Goal: Information Seeking & Learning: Learn about a topic

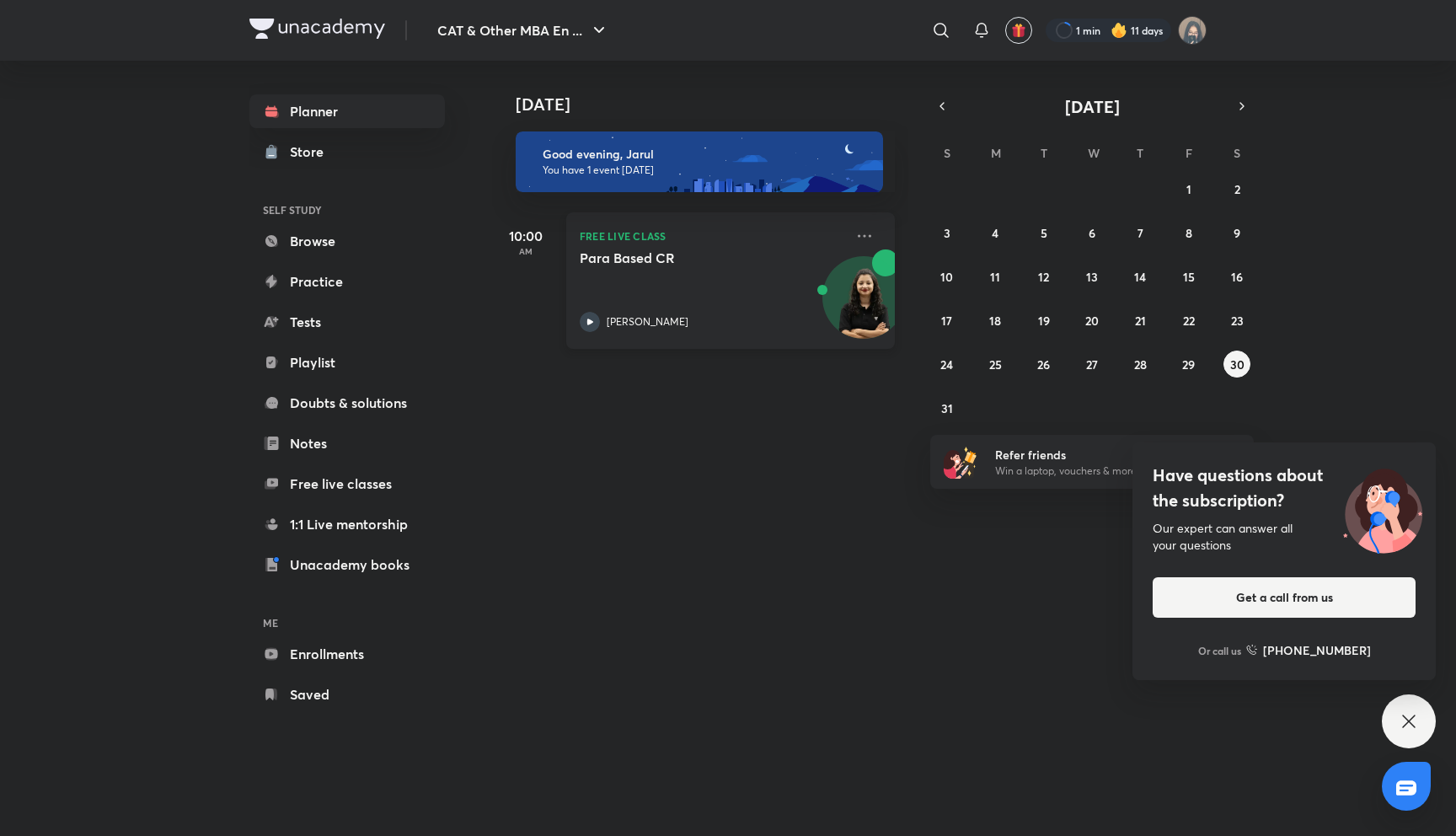
click at [740, 287] on div "Para Based CR [PERSON_NAME]" at bounding box center [712, 291] width 264 height 83
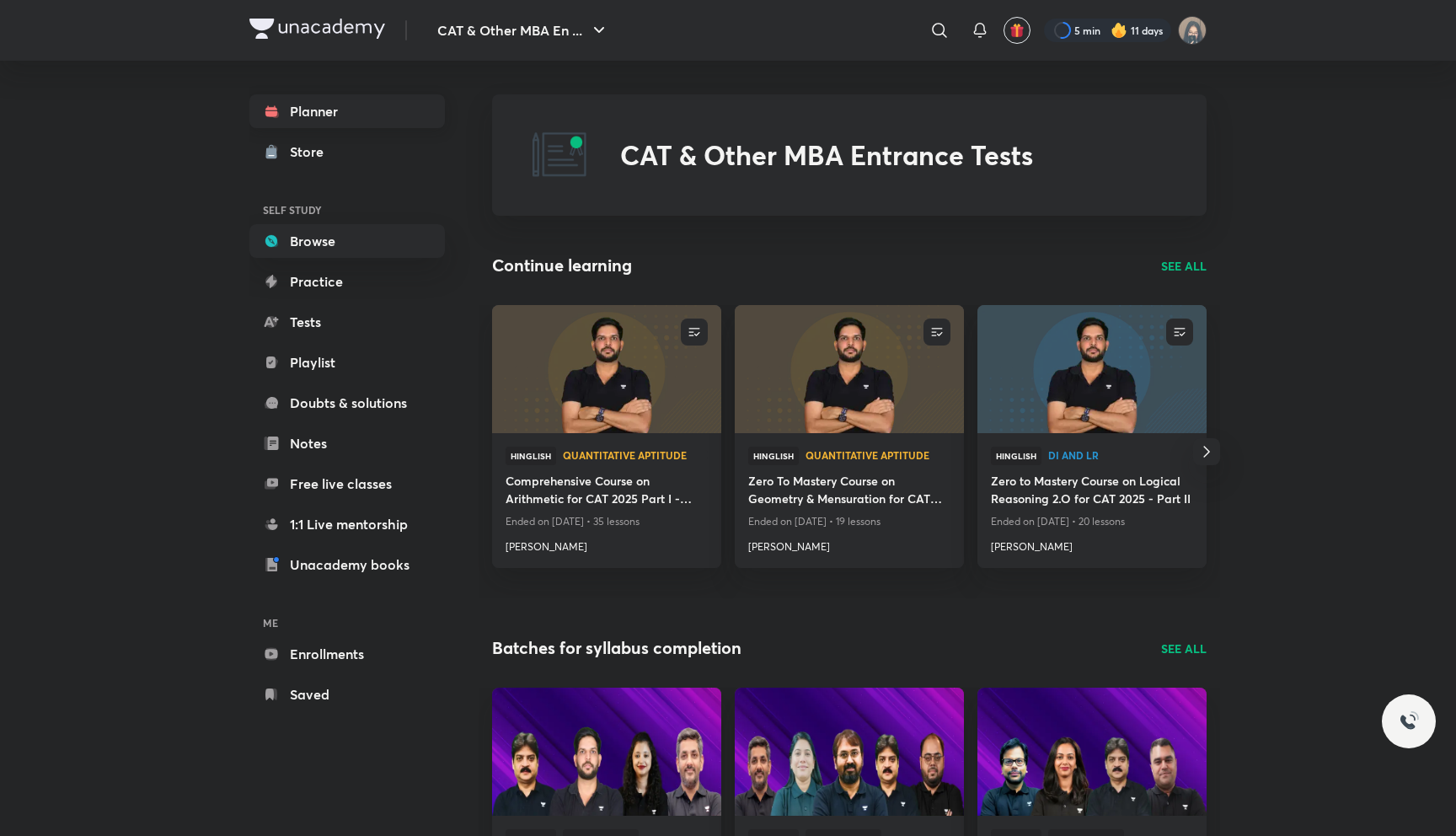
click at [360, 116] on link "Planner" at bounding box center [347, 111] width 195 height 34
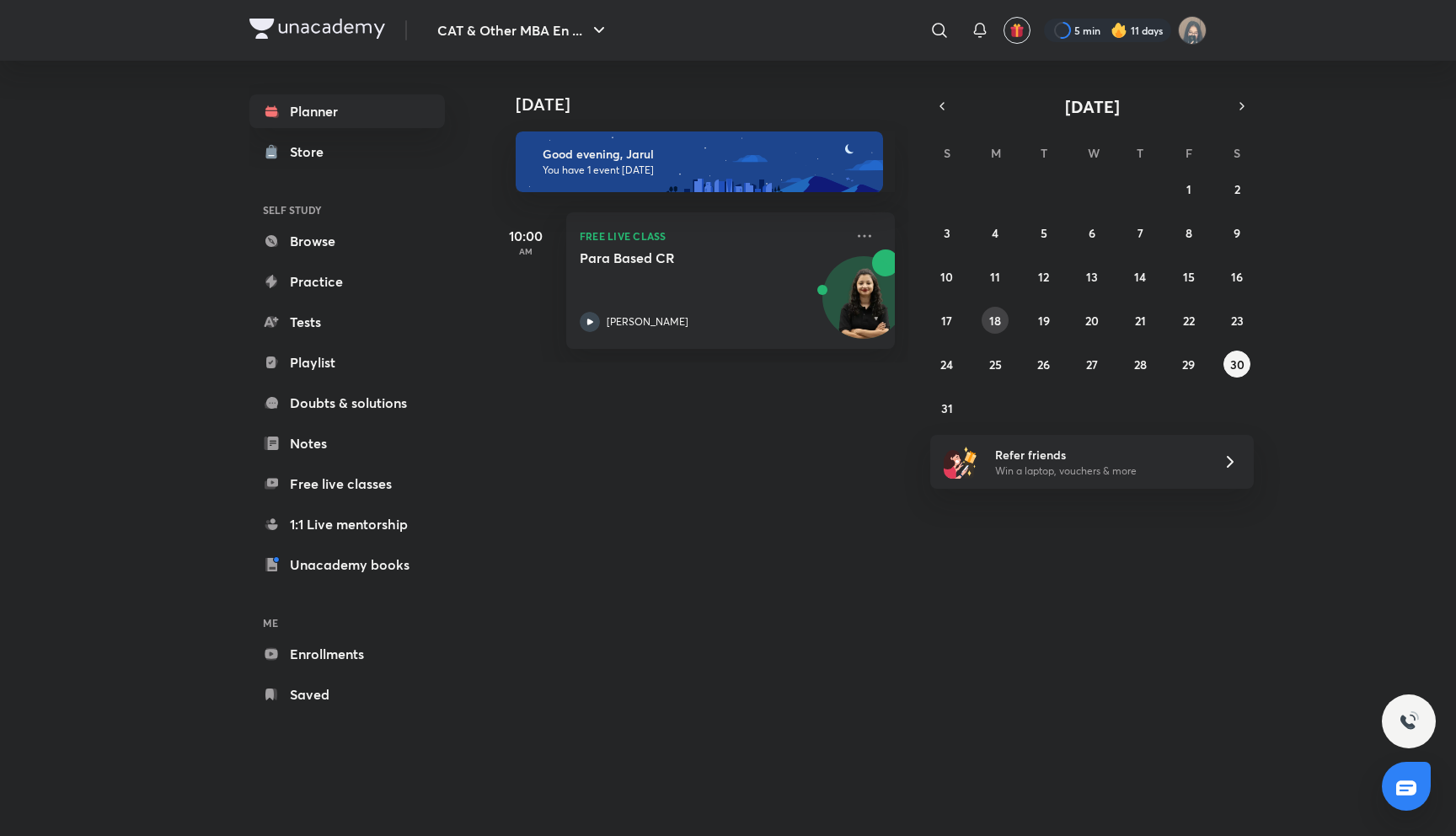
click at [1003, 323] on button "18" at bounding box center [995, 320] width 27 height 27
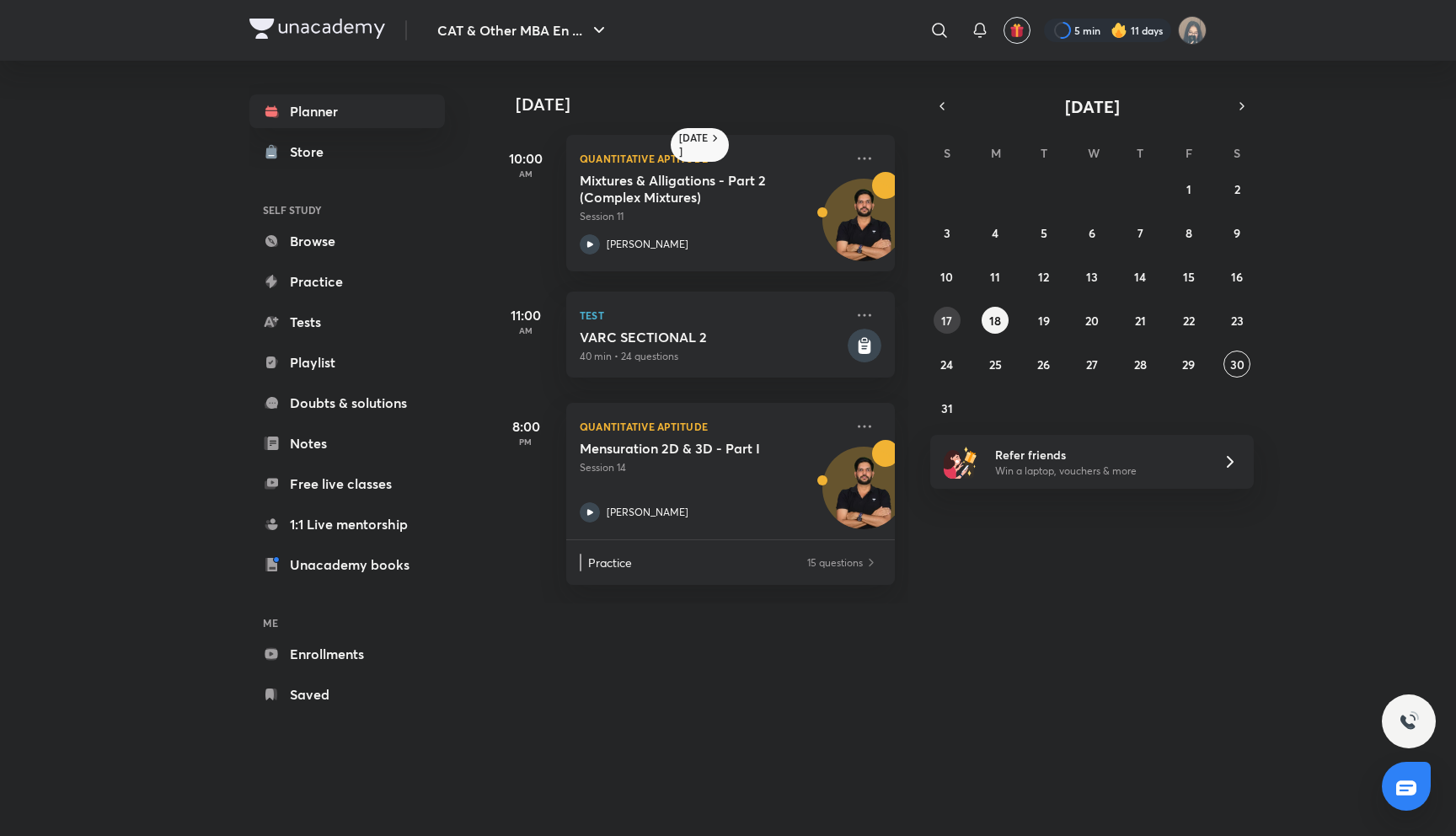
click at [937, 325] on button "17" at bounding box center [947, 320] width 27 height 27
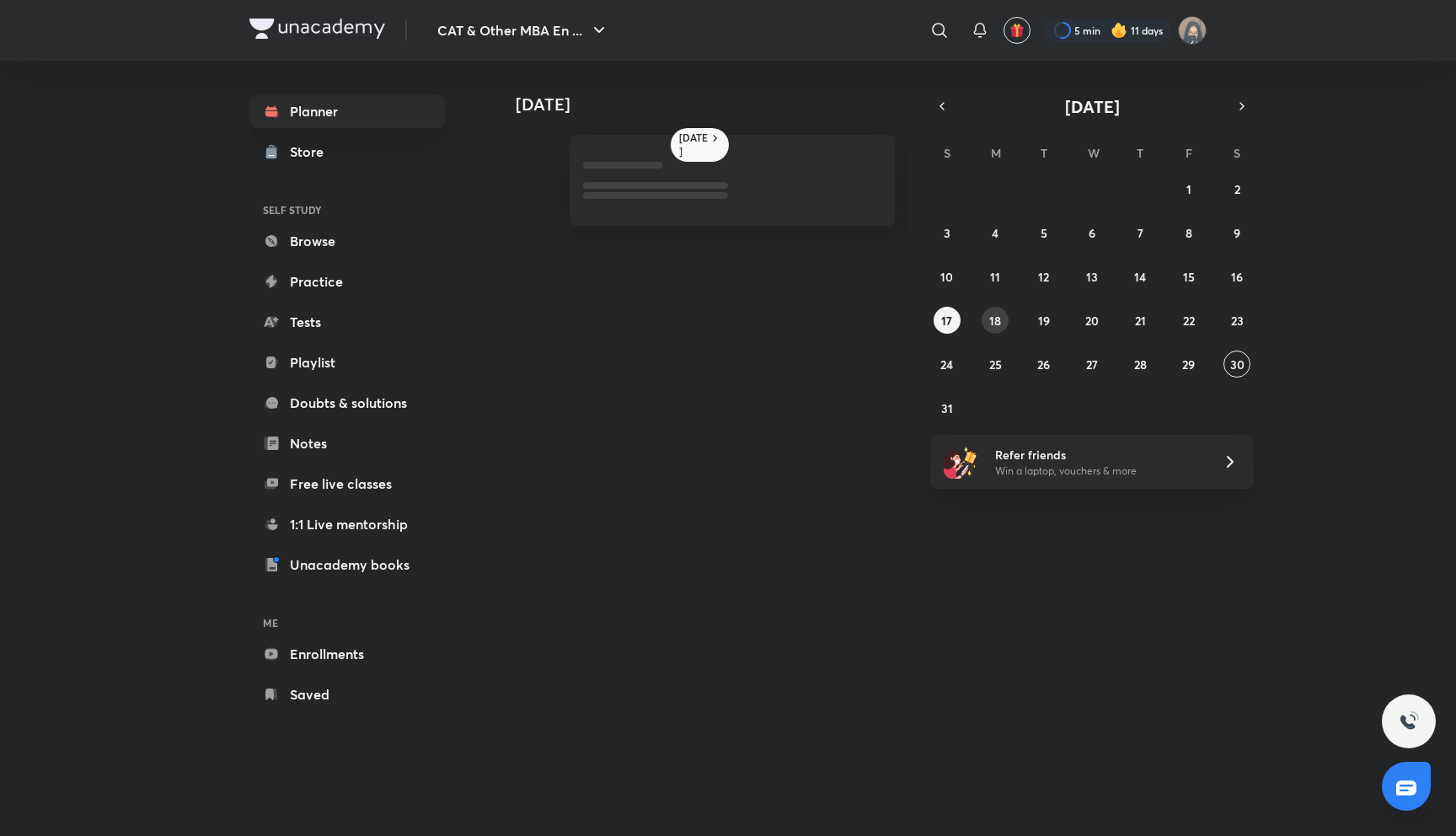
click at [1004, 327] on button "18" at bounding box center [995, 320] width 27 height 27
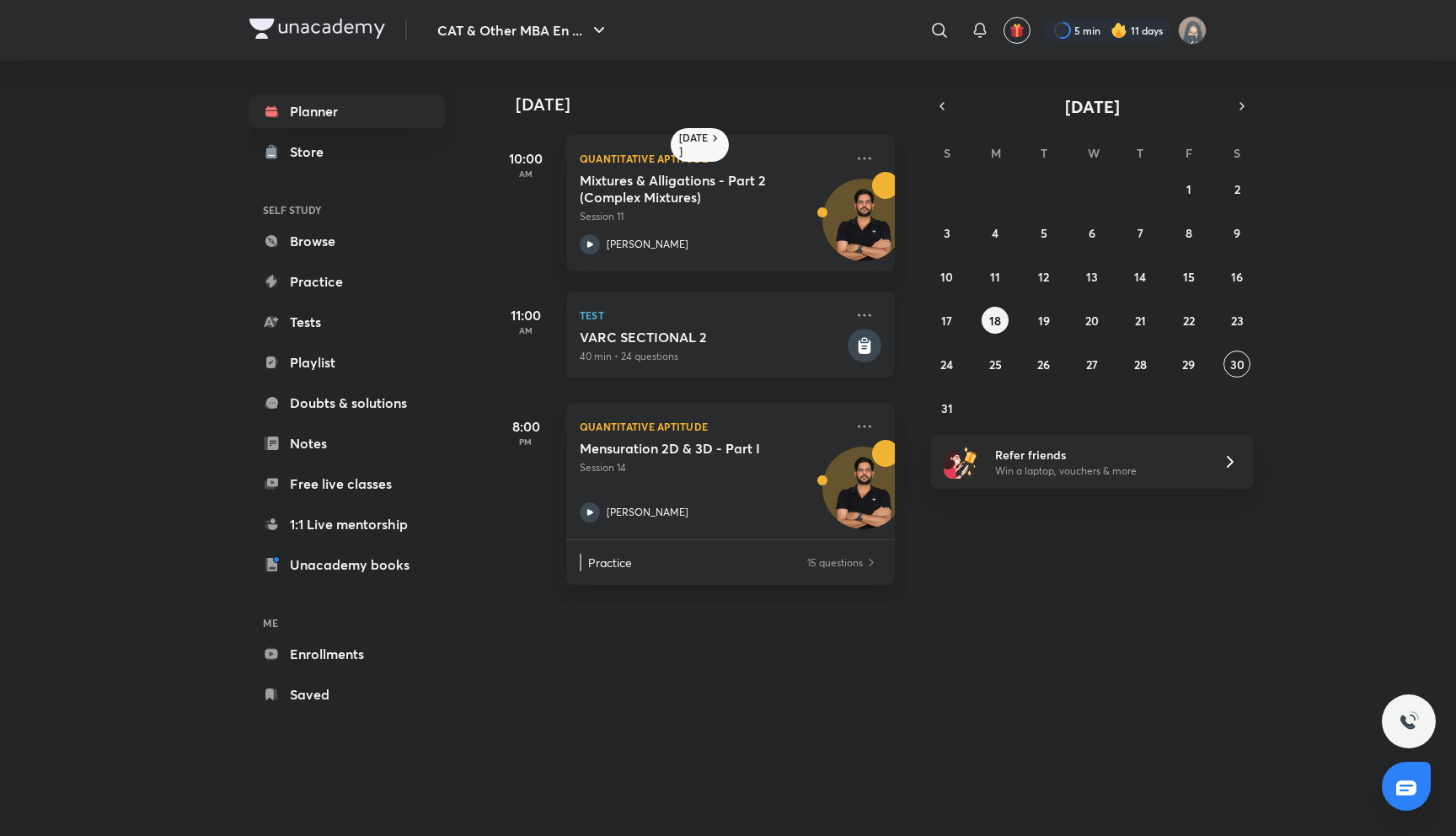
click at [708, 330] on h5 "VARC SECTIONAL 2" at bounding box center [712, 337] width 264 height 17
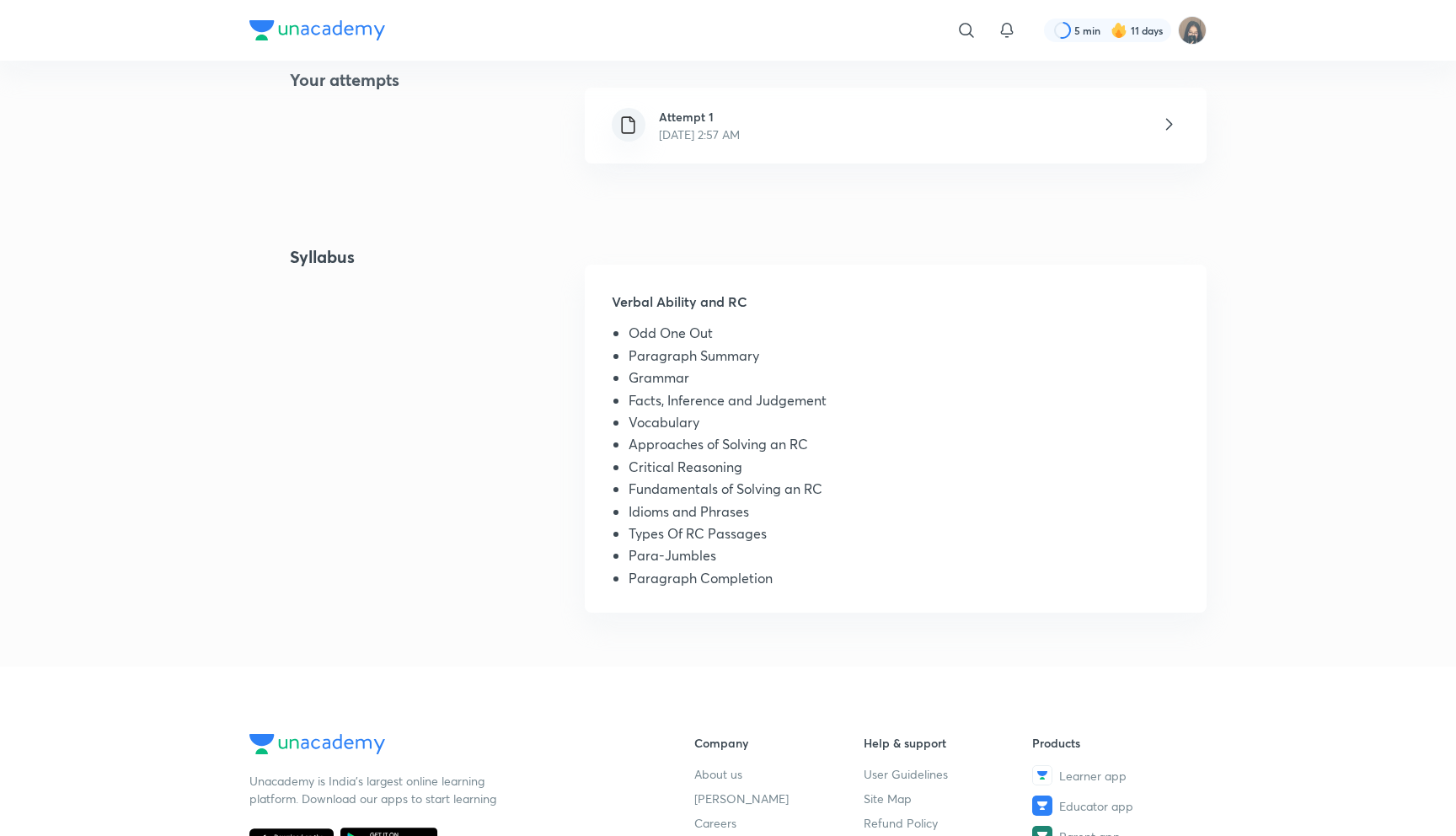
scroll to position [420, 0]
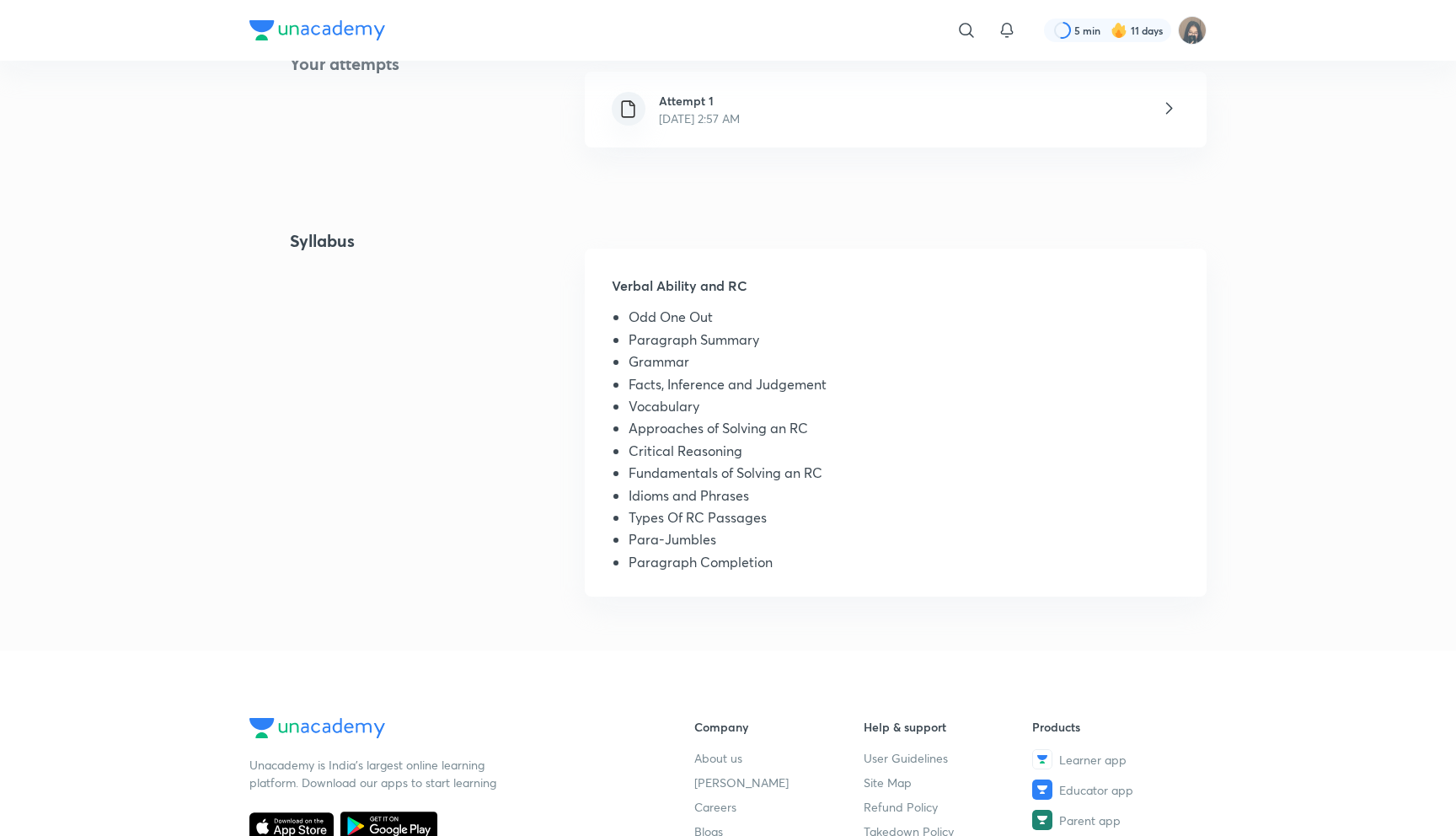
click at [681, 116] on p "Aug 24, 2025, 2:57 AM" at bounding box center [700, 118] width 81 height 17
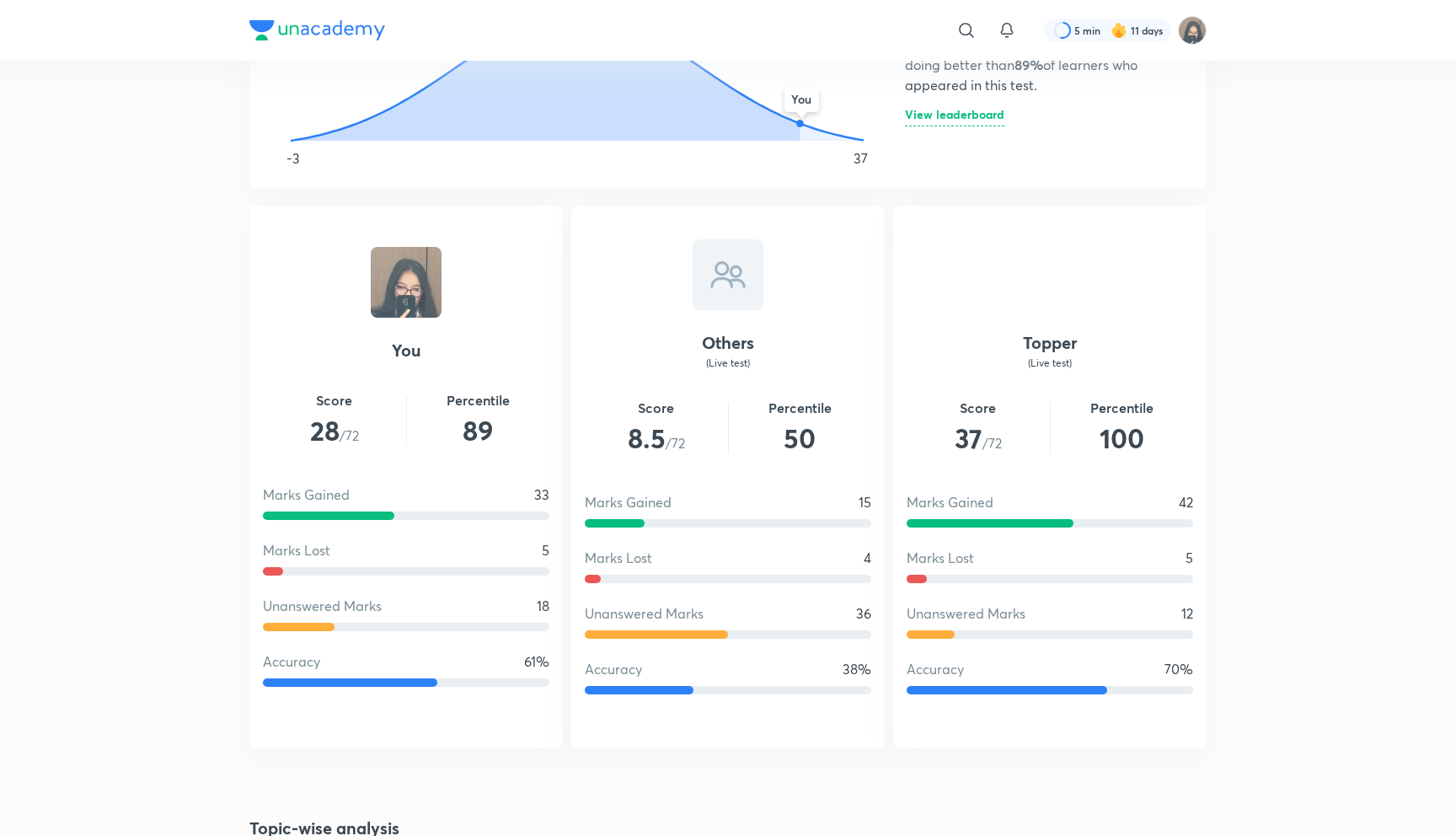
scroll to position [1098, 0]
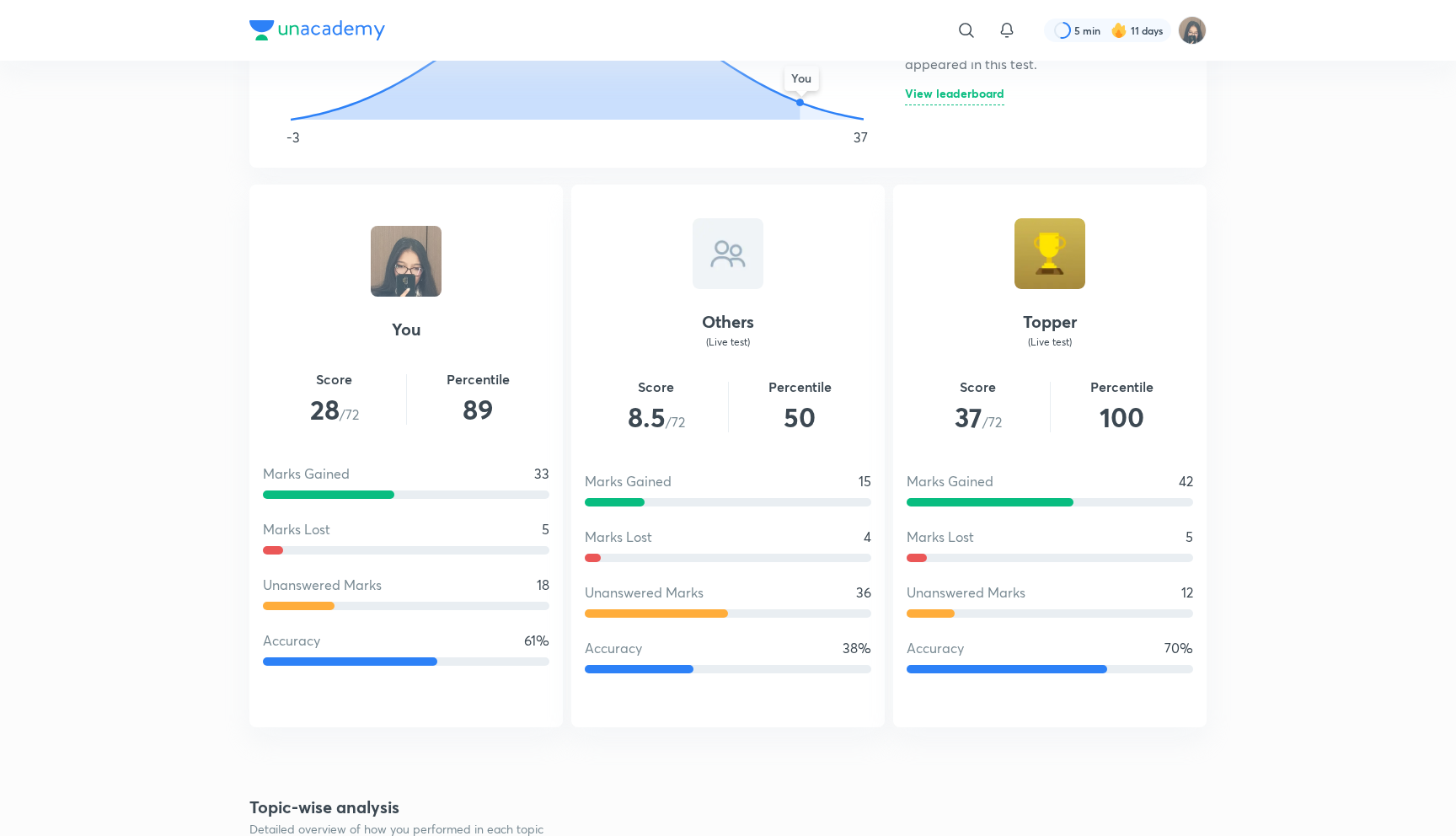
click at [924, 94] on h6 "View leaderboard" at bounding box center [955, 96] width 99 height 17
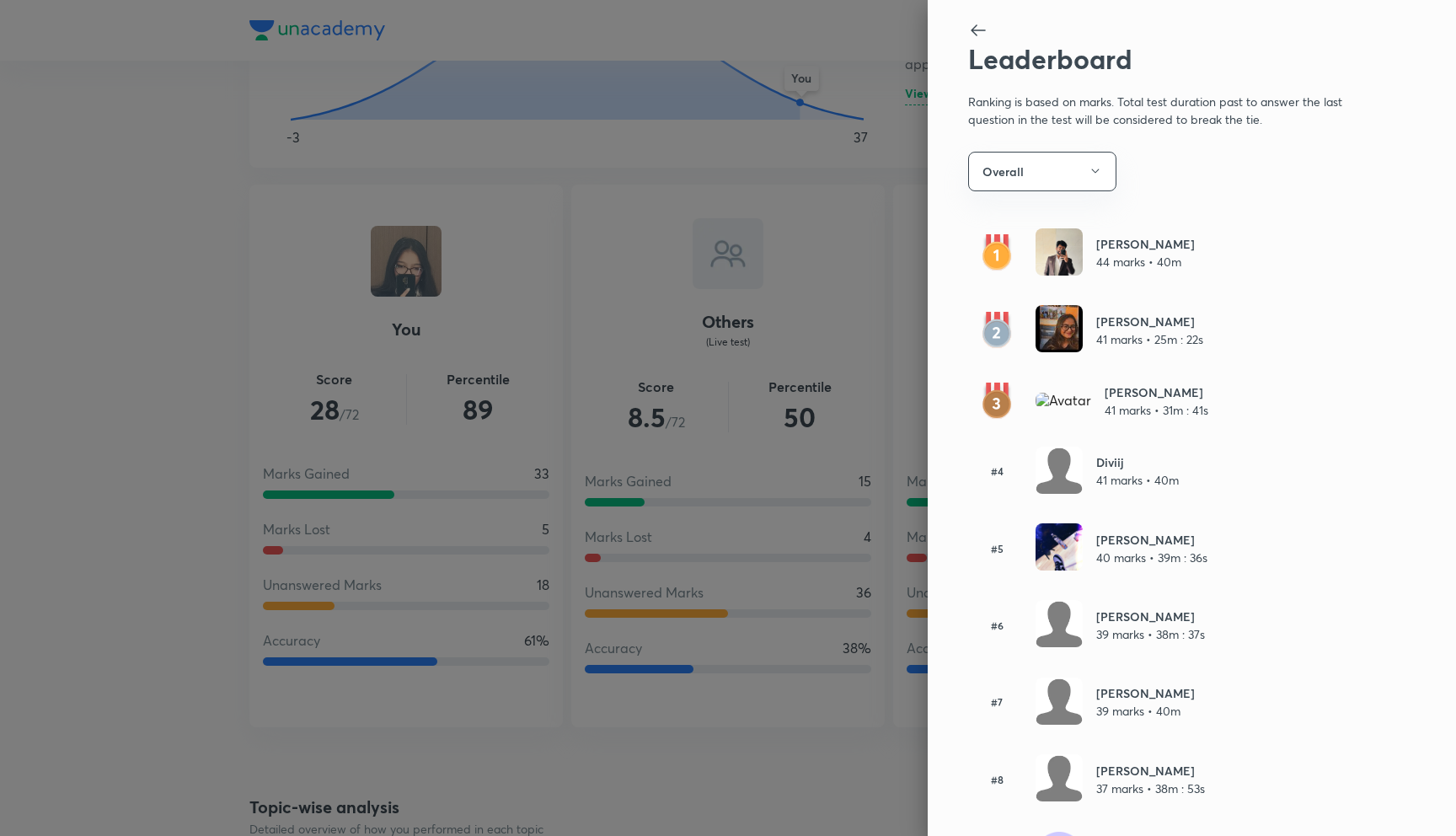
click at [1055, 408] on img at bounding box center [1064, 401] width 55 height 16
drag, startPoint x: 1097, startPoint y: 262, endPoint x: 1181, endPoint y: 262, distance: 84.0
click at [1181, 262] on div "Ayush Sharma 44 marks • 40m" at bounding box center [1164, 253] width 391 height 50
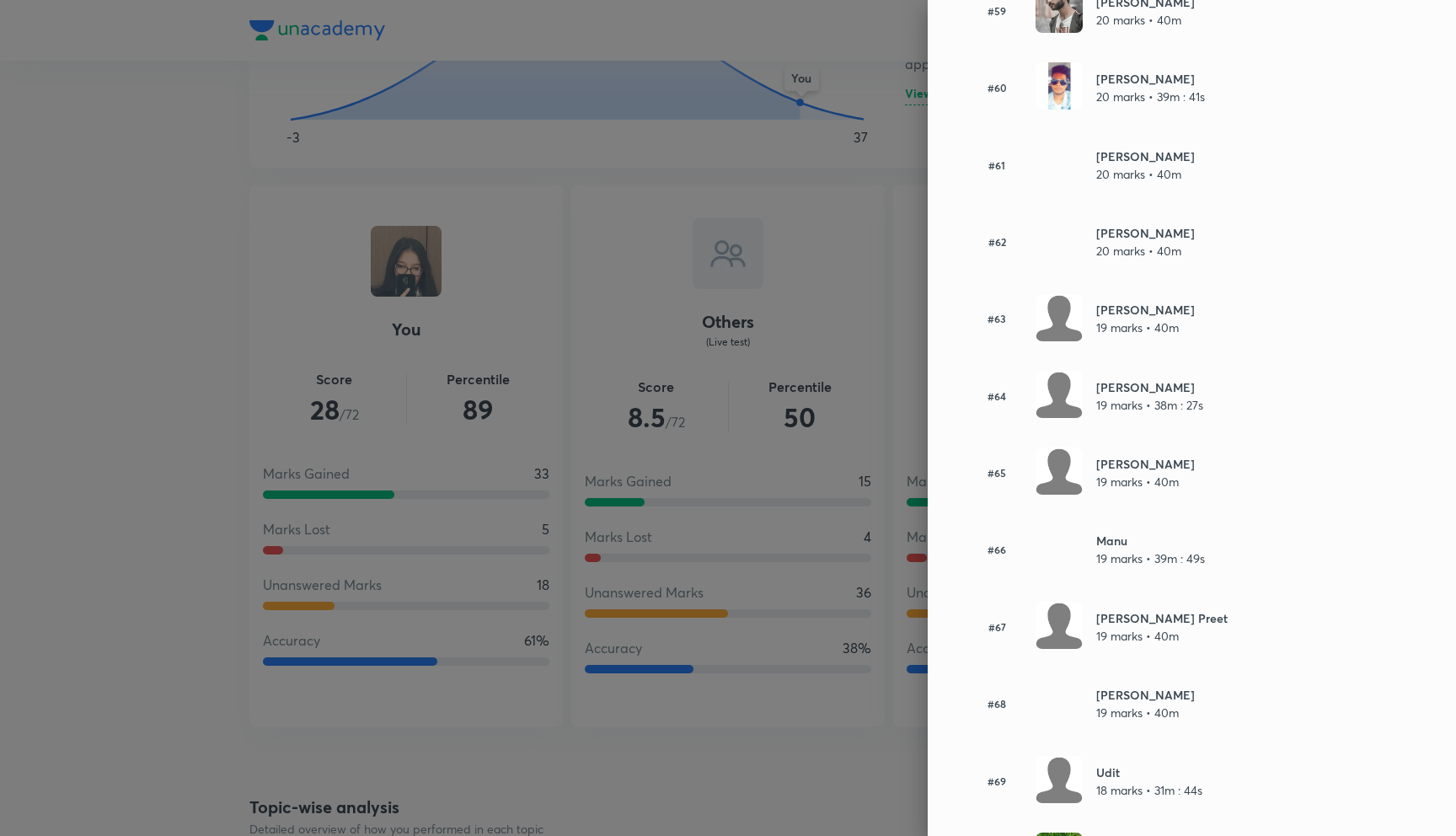
scroll to position [4695, 0]
click at [906, 316] on div at bounding box center [728, 418] width 1456 height 836
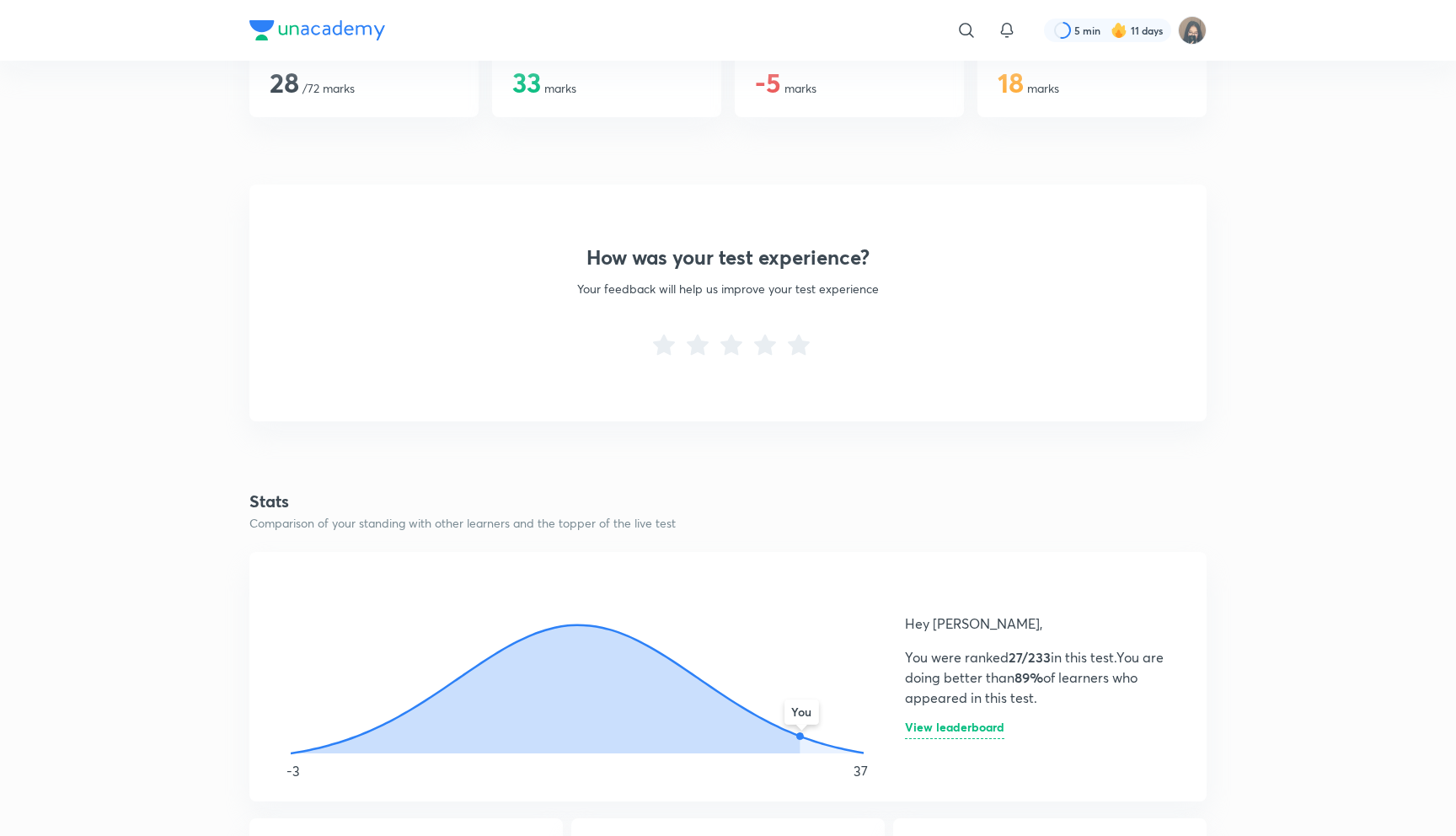
scroll to position [0, 0]
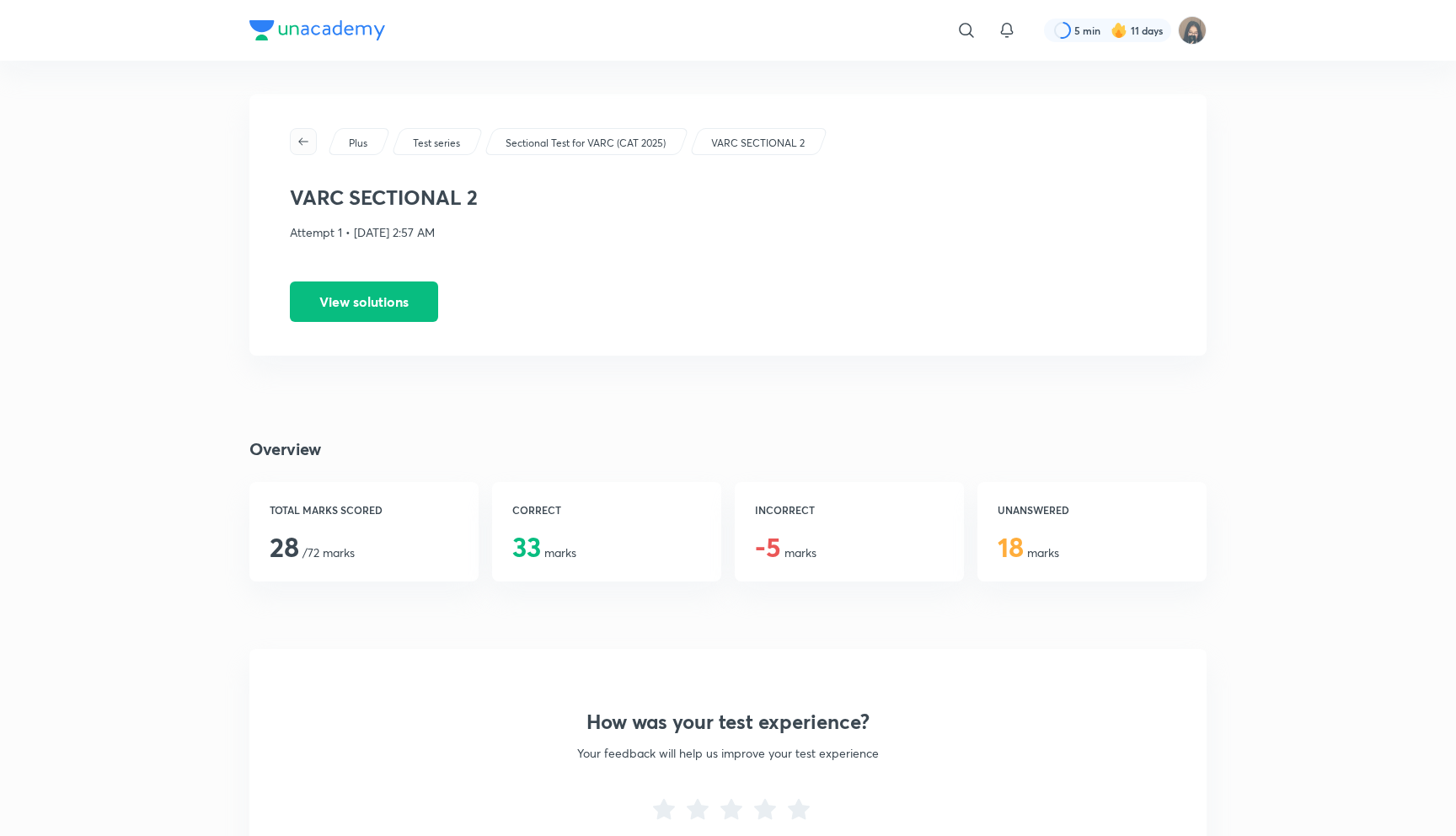
click at [307, 140] on icon "button" at bounding box center [303, 142] width 14 height 14
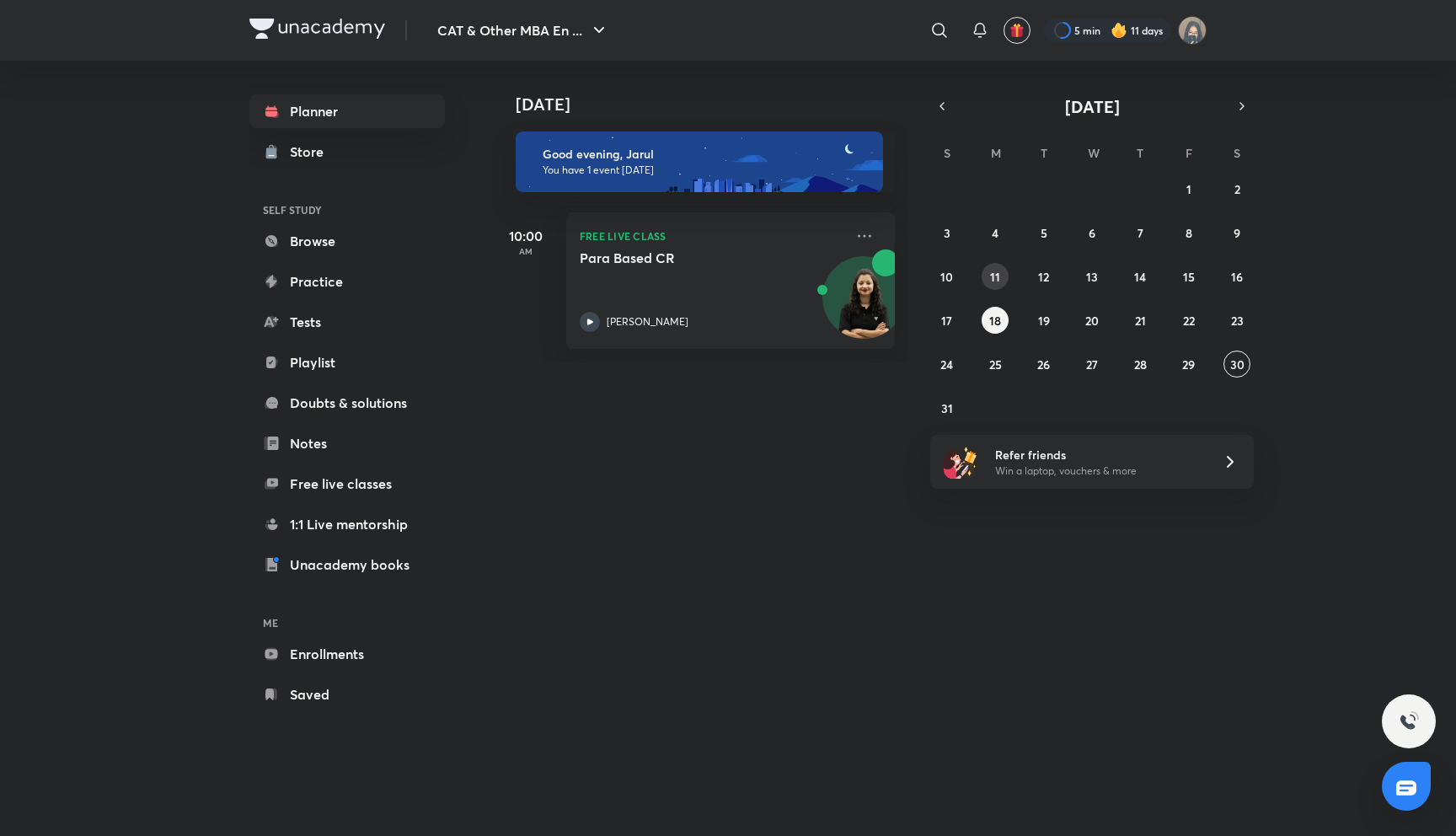
click at [988, 280] on button "11" at bounding box center [995, 276] width 27 height 27
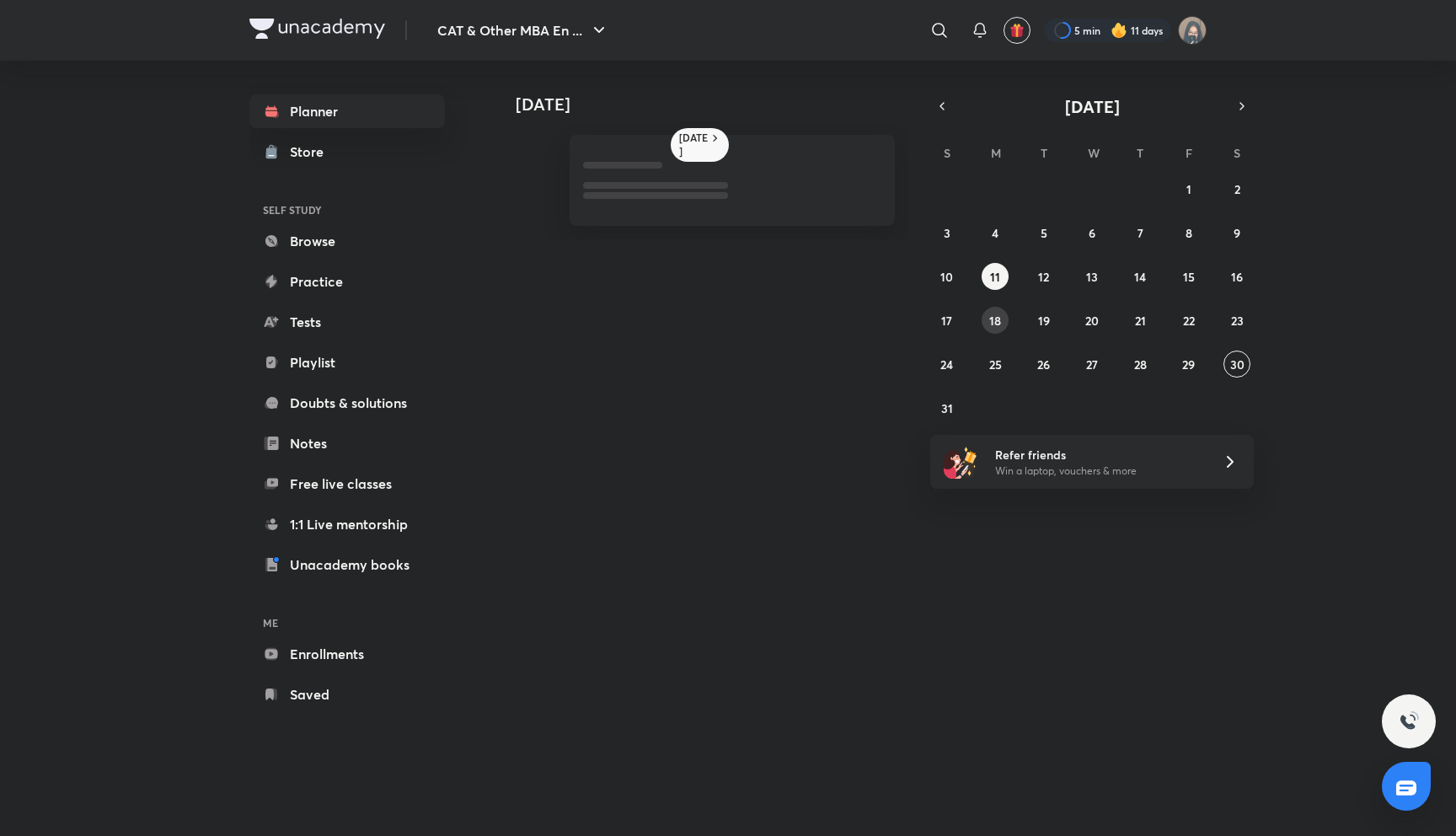
click at [990, 316] on abbr "18" at bounding box center [995, 320] width 12 height 16
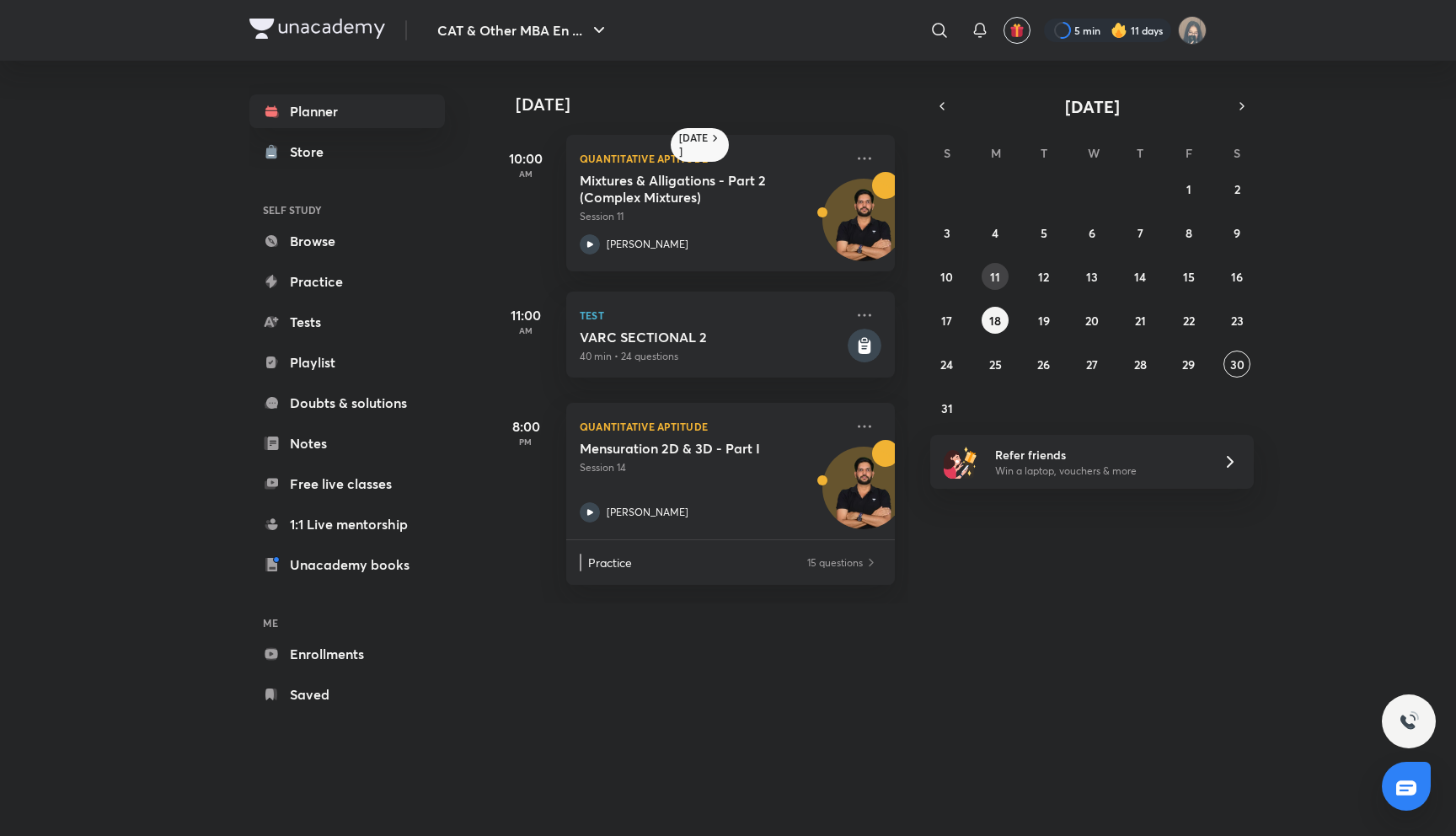
click at [990, 281] on abbr "11" at bounding box center [995, 276] width 10 height 16
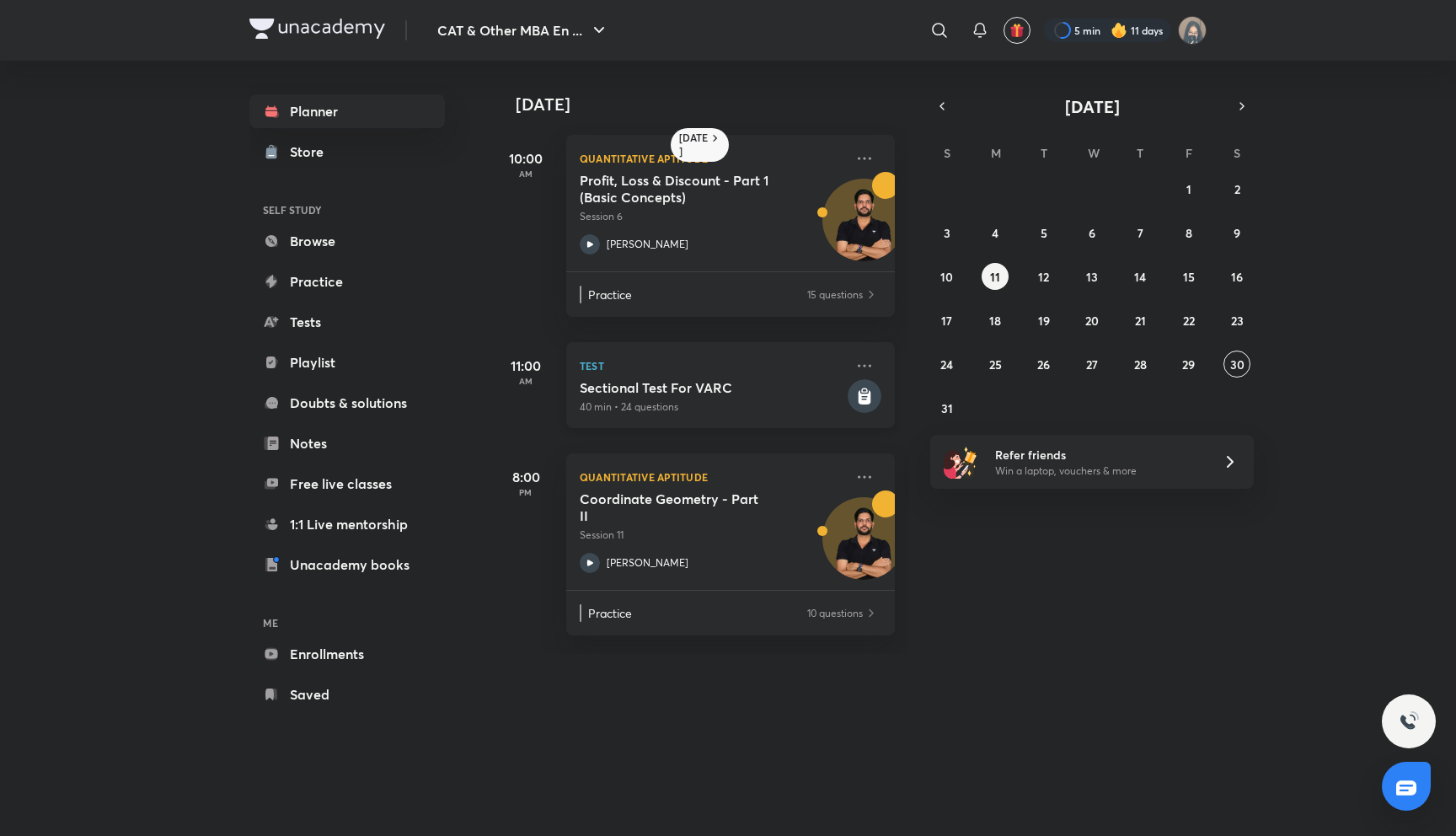
click at [875, 395] on rect at bounding box center [864, 396] width 34 height 34
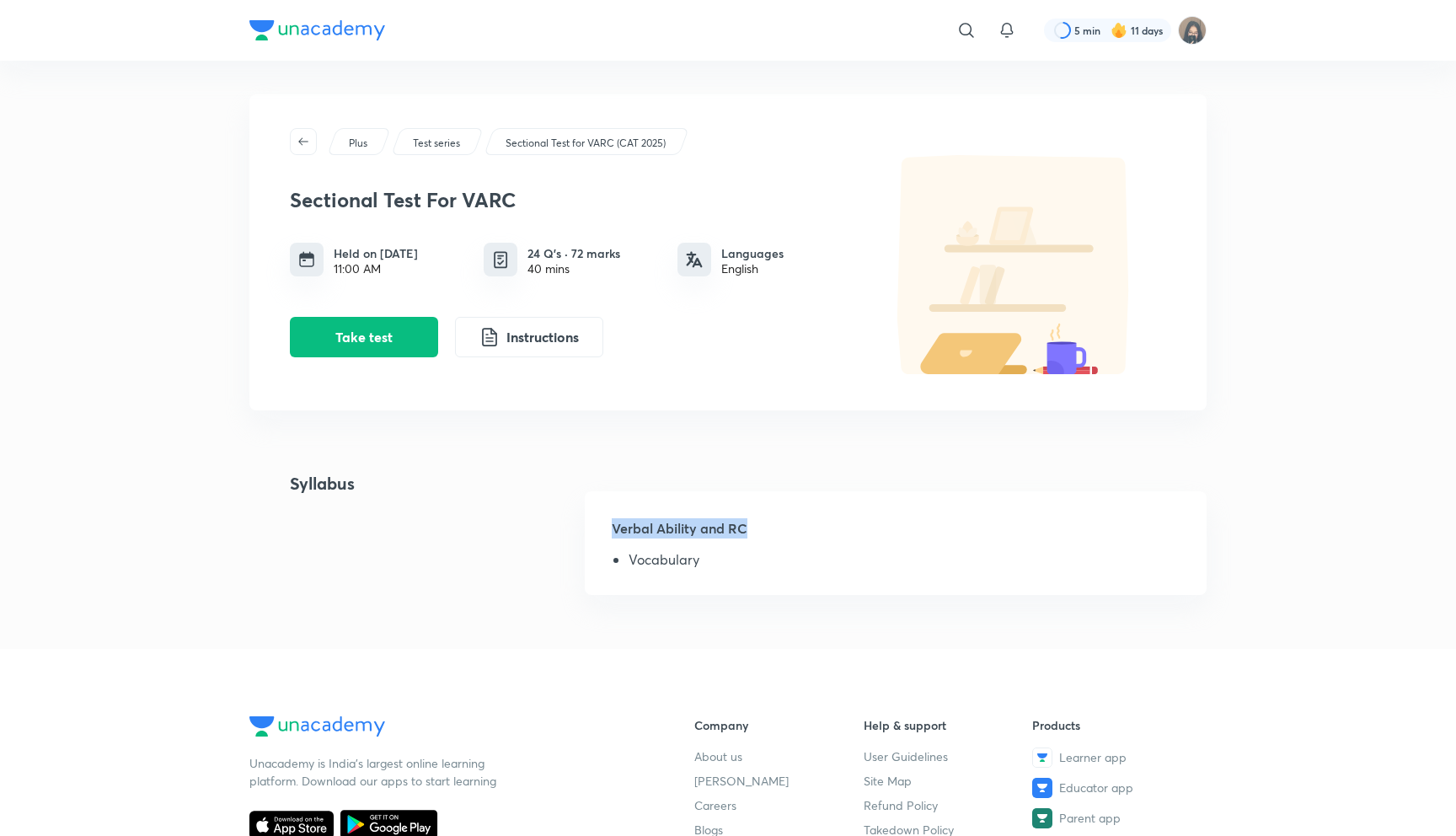
drag, startPoint x: 611, startPoint y: 529, endPoint x: 752, endPoint y: 535, distance: 141.1
click at [753, 536] on h5 "Verbal Ability and RC" at bounding box center [895, 535] width 568 height 34
click at [752, 535] on h5 "Verbal Ability and RC" at bounding box center [895, 535] width 568 height 34
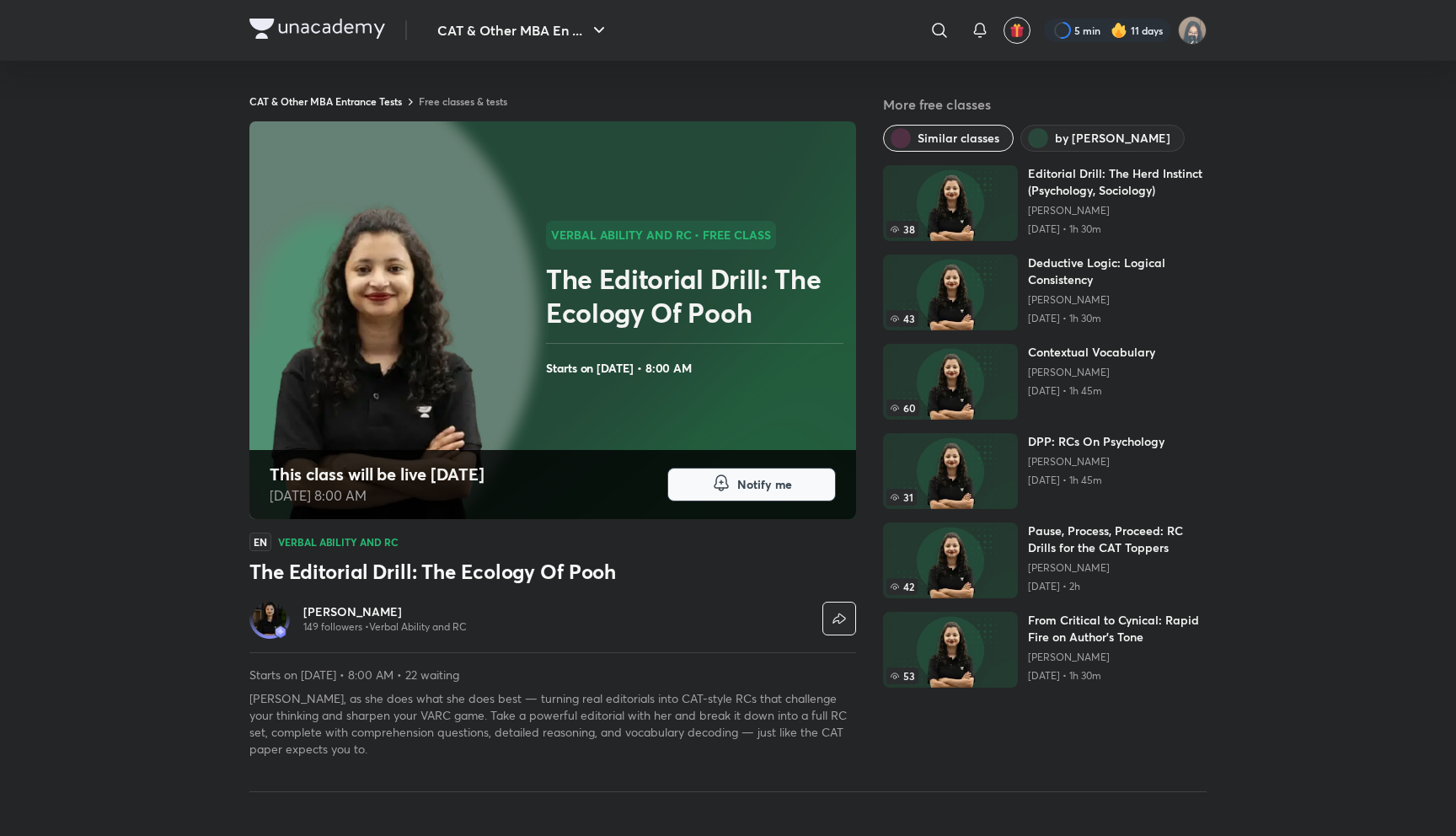
click at [755, 491] on span "Notify me" at bounding box center [764, 484] width 54 height 17
click at [308, 612] on h6 "[PERSON_NAME]" at bounding box center [385, 611] width 163 height 17
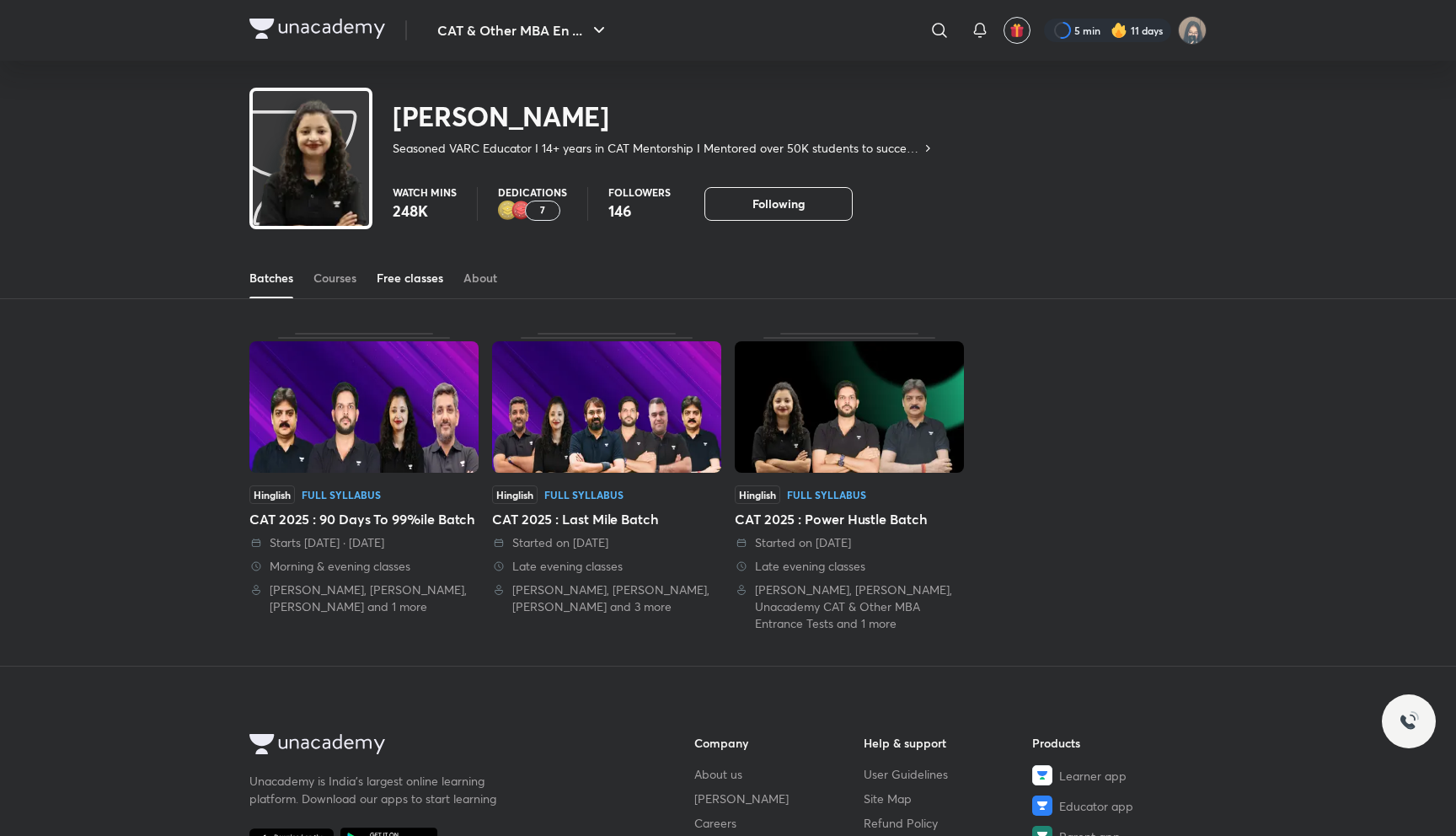
click at [428, 290] on link "Free classes" at bounding box center [410, 277] width 67 height 41
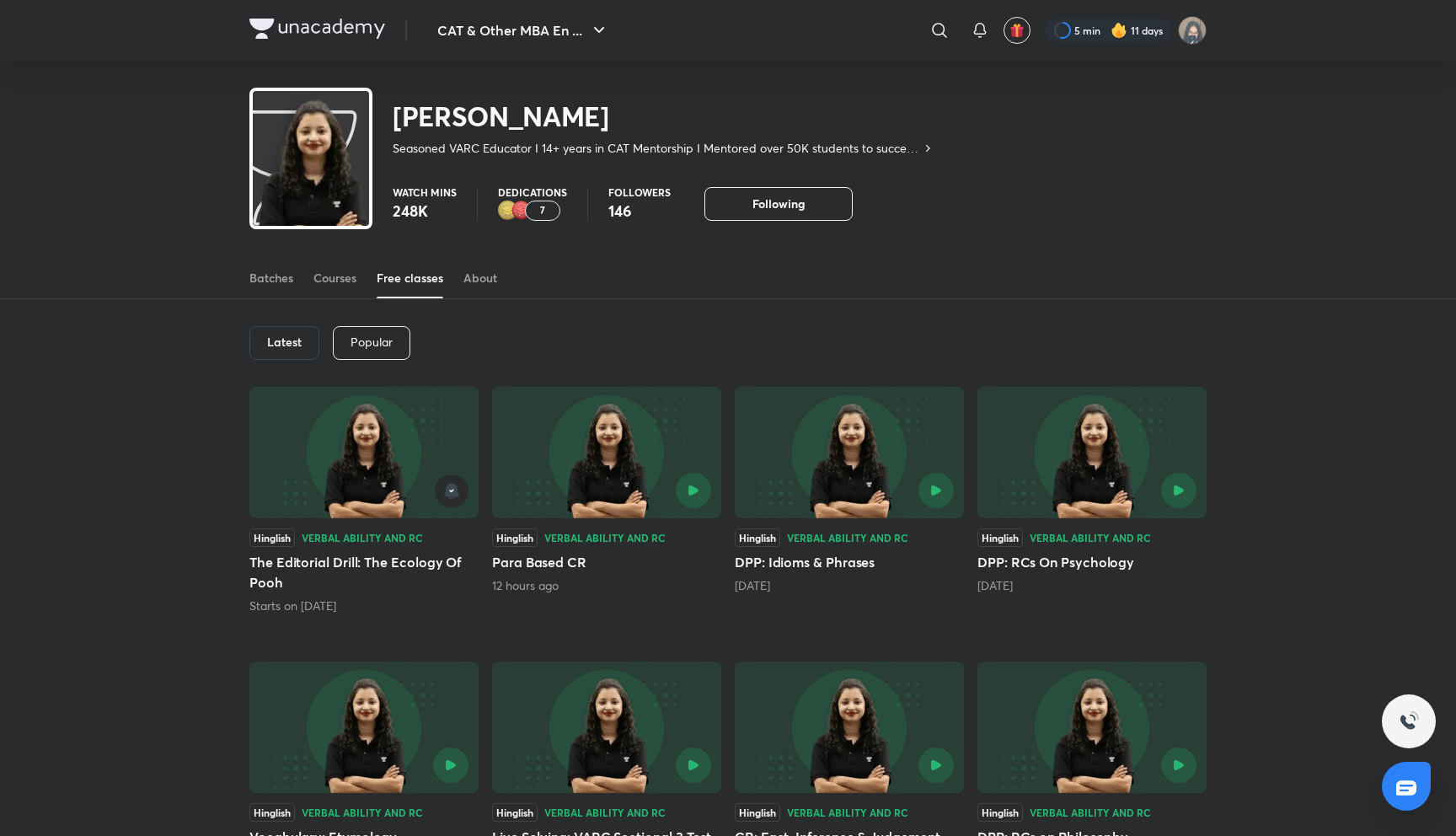
click at [340, 339] on div "Popular" at bounding box center [372, 342] width 78 height 34
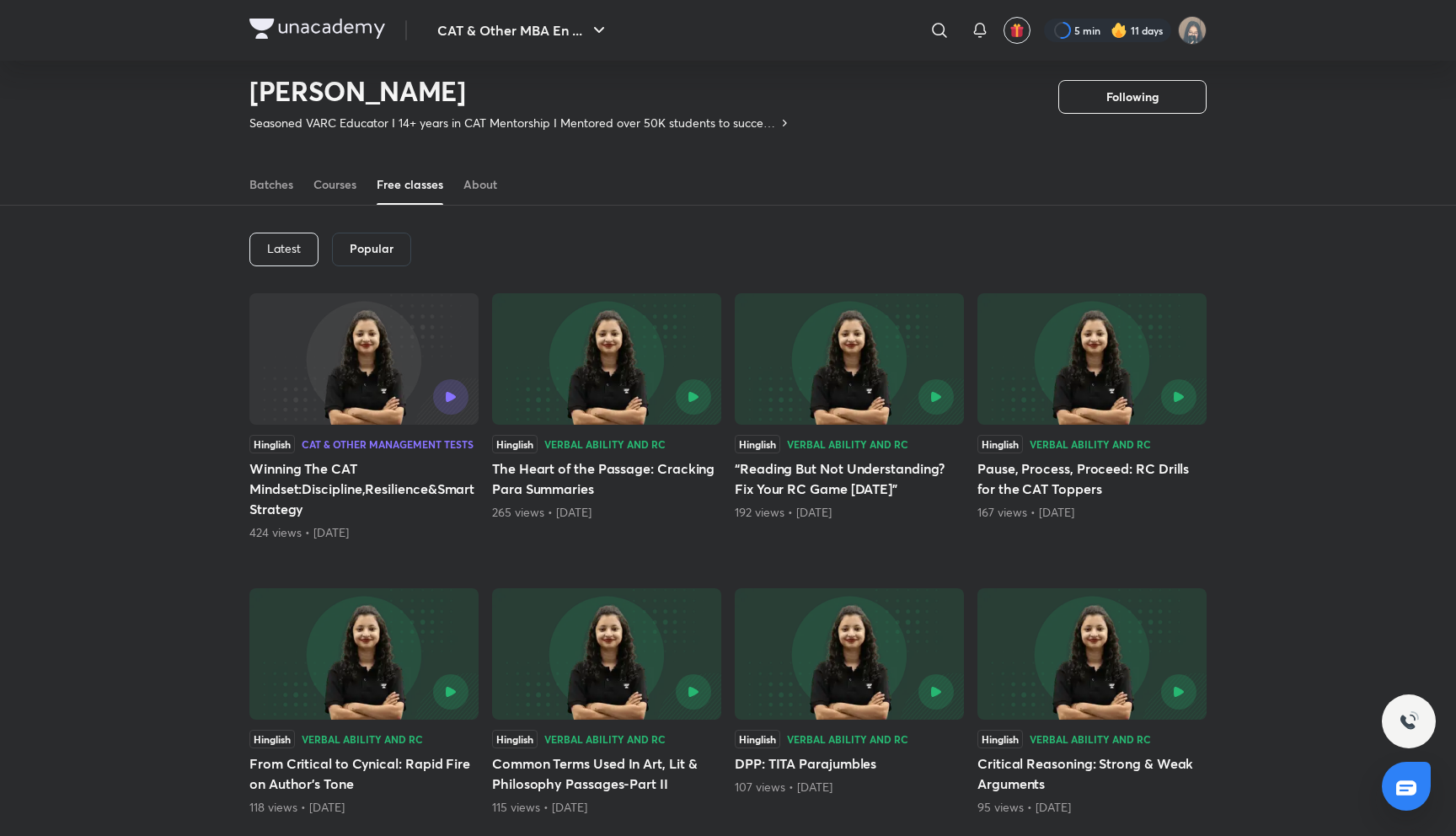
scroll to position [17, 0]
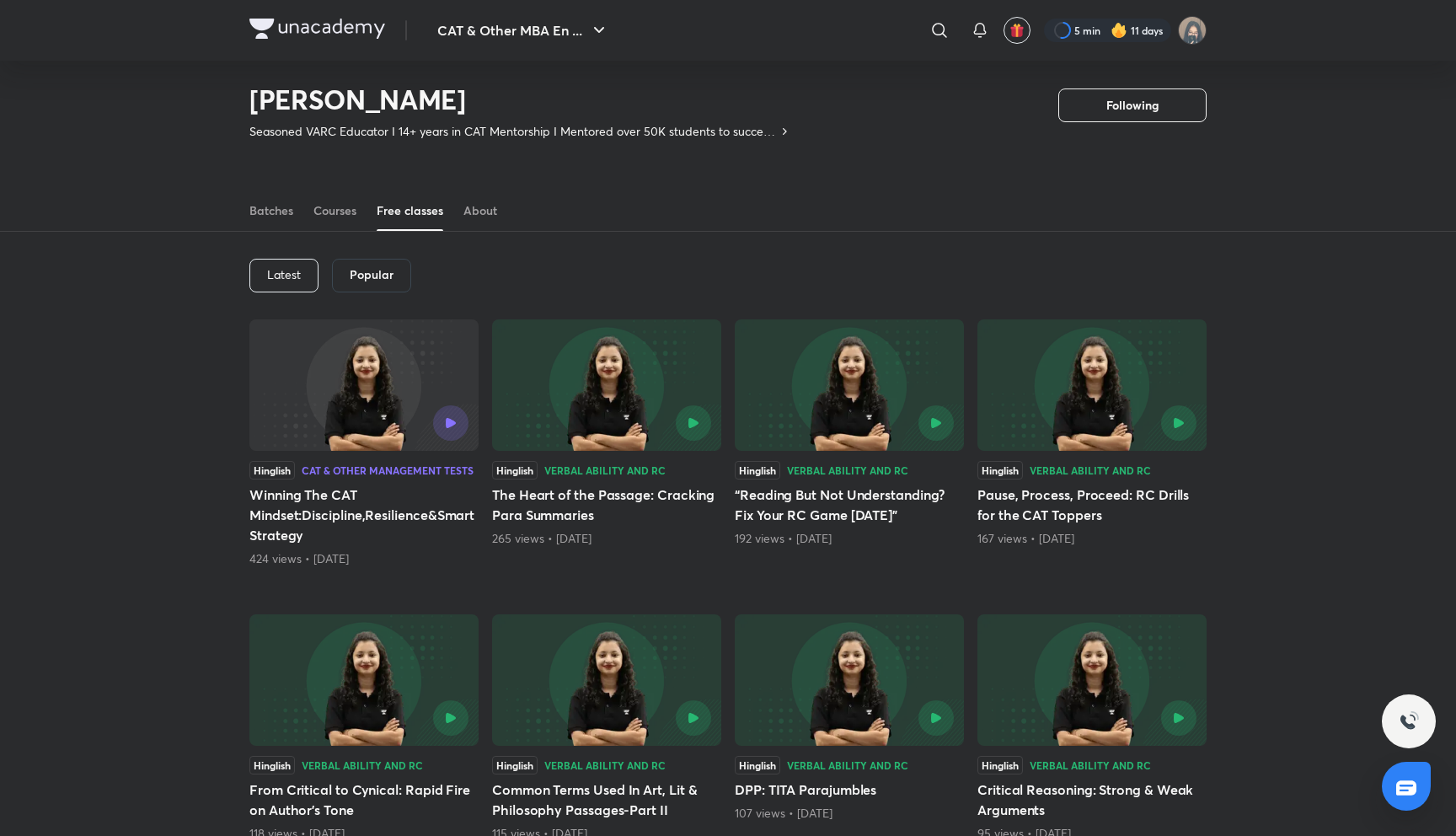
click at [347, 283] on div "Popular" at bounding box center [372, 275] width 79 height 34
click at [284, 270] on p "Latest" at bounding box center [283, 275] width 34 height 14
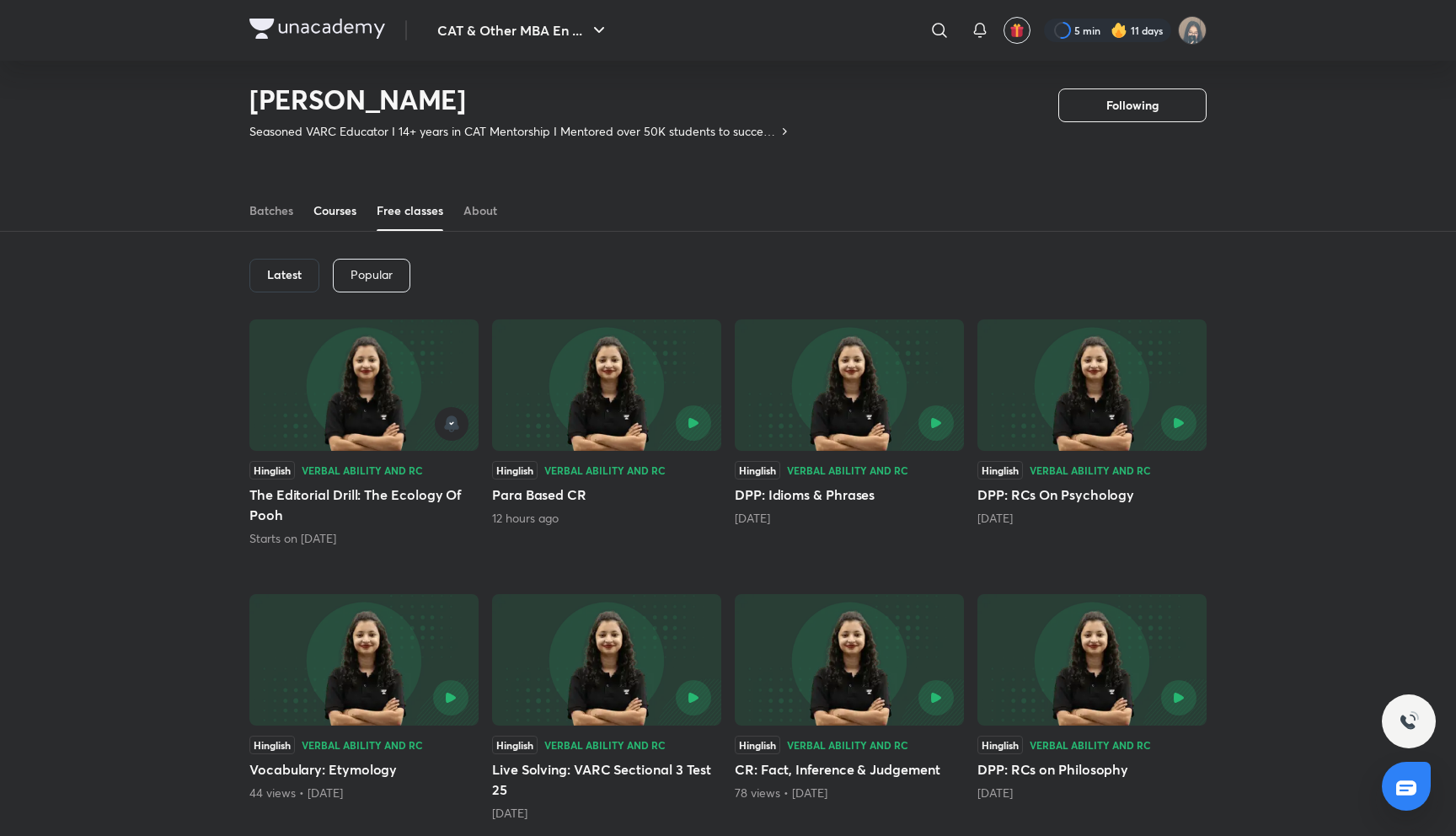
click at [351, 212] on div "Courses" at bounding box center [335, 211] width 43 height 17
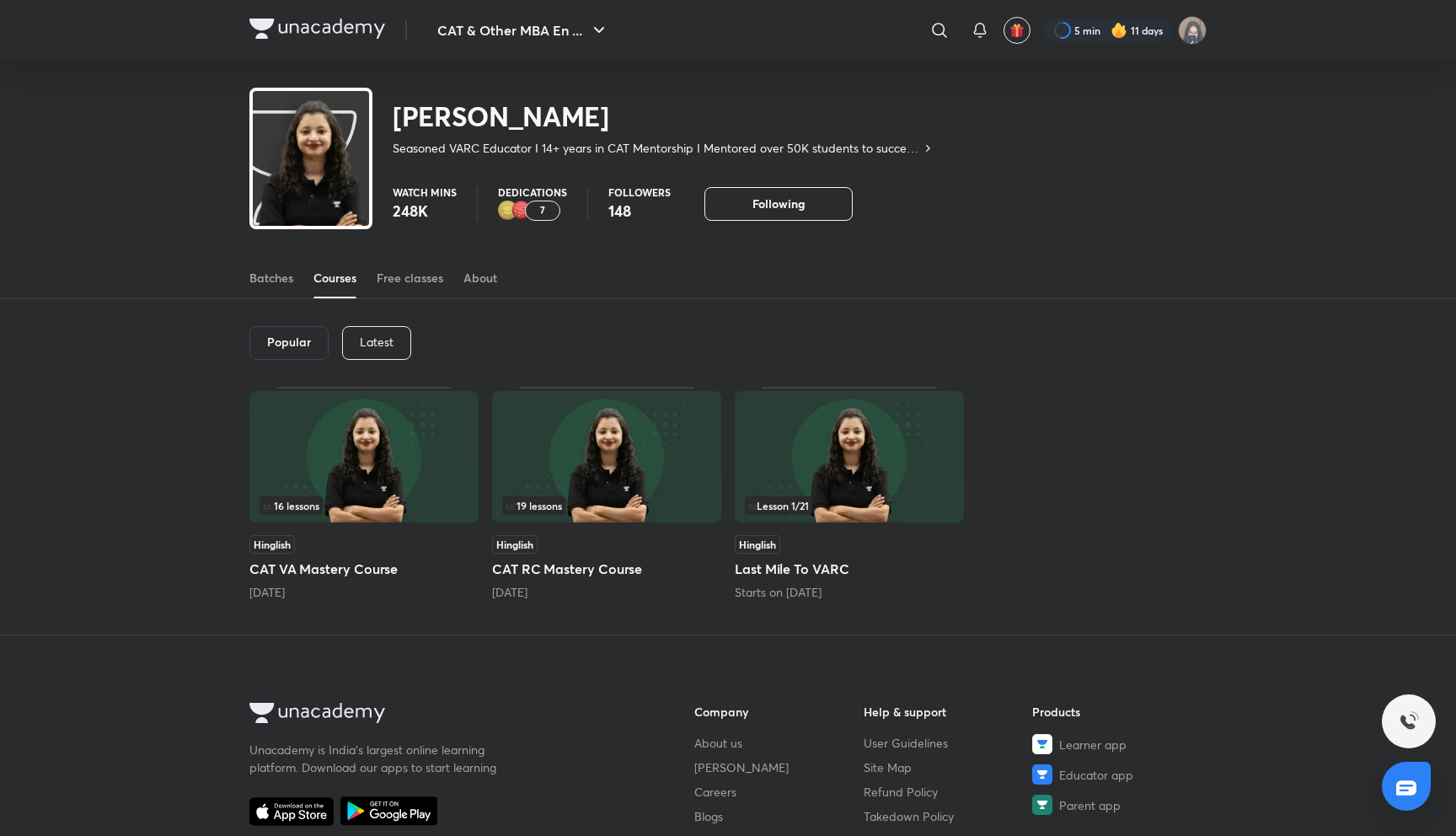
click at [789, 571] on h5 "Last Mile To VARC" at bounding box center [849, 568] width 229 height 20
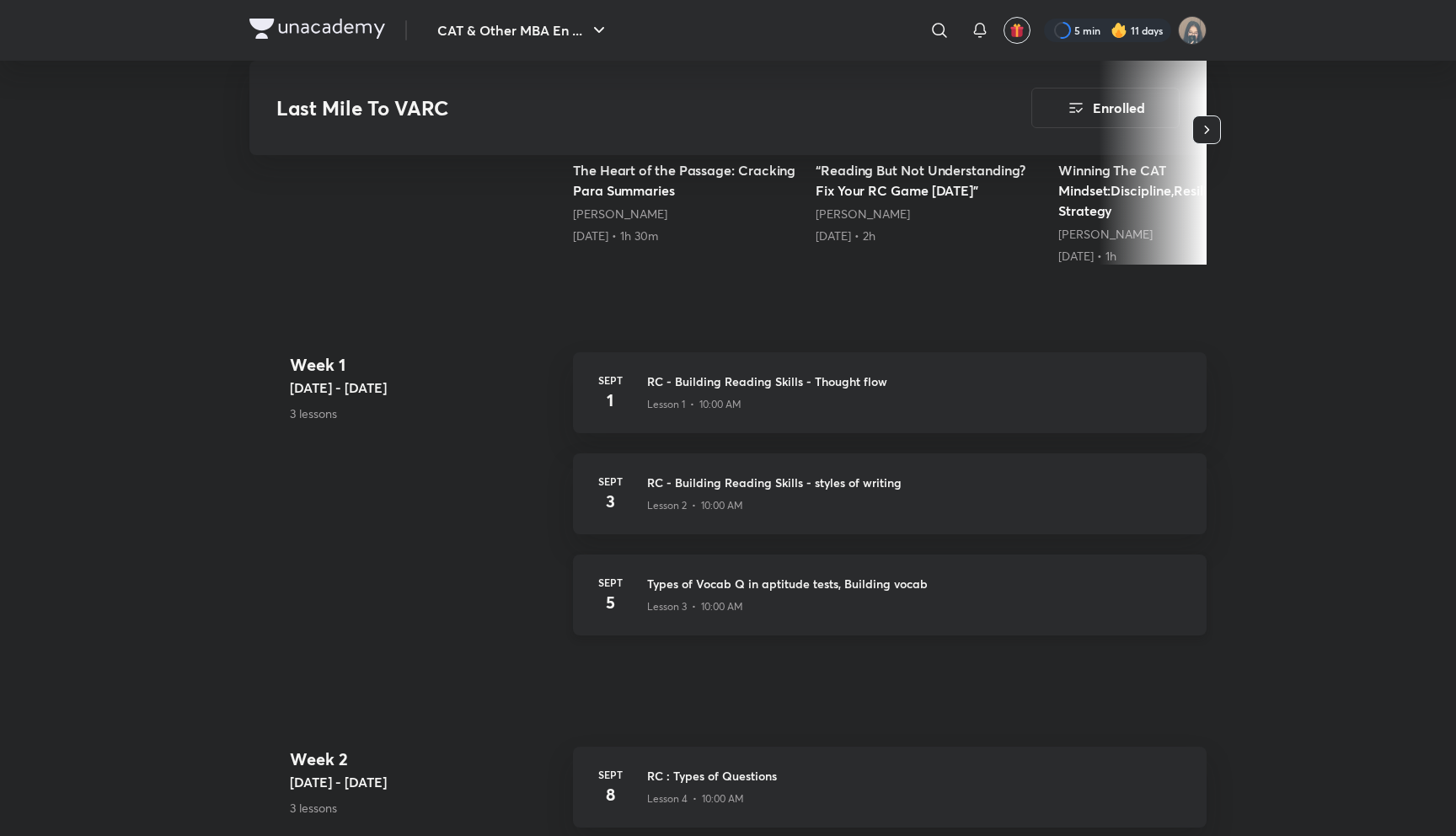
scroll to position [476, 0]
